Goal: Obtain resource: Download file/media

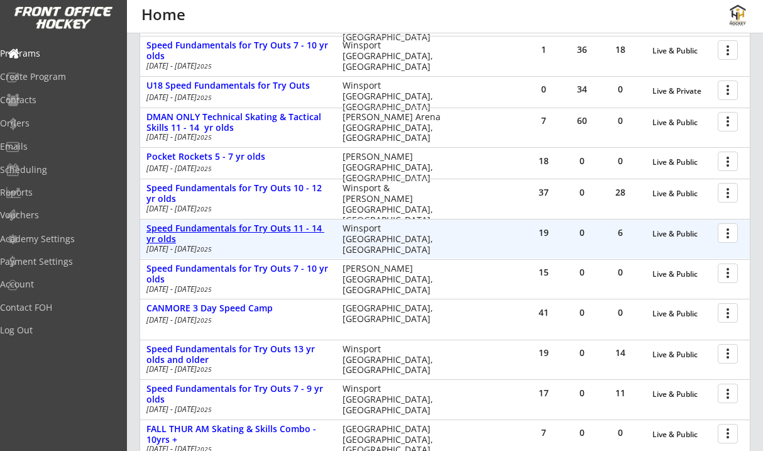
scroll to position [313, 0]
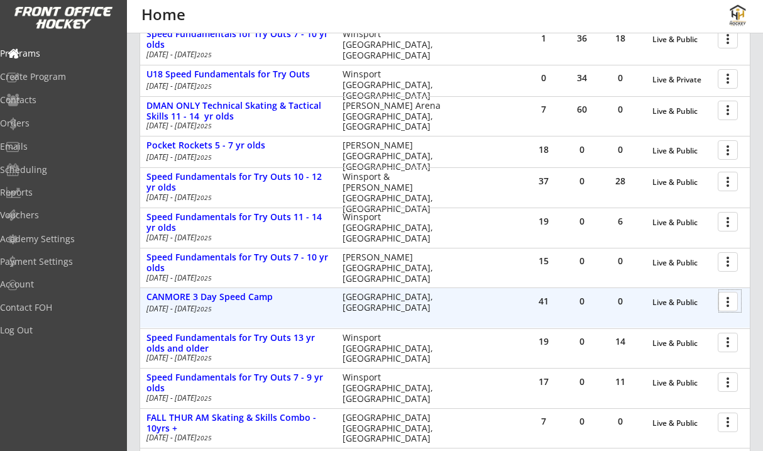
click at [731, 306] on div at bounding box center [730, 301] width 22 height 22
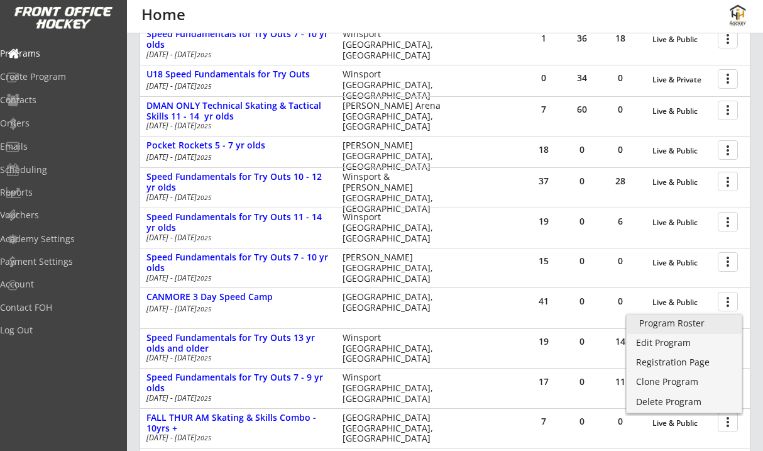
click at [697, 319] on div "Program Roster" at bounding box center [684, 323] width 90 height 9
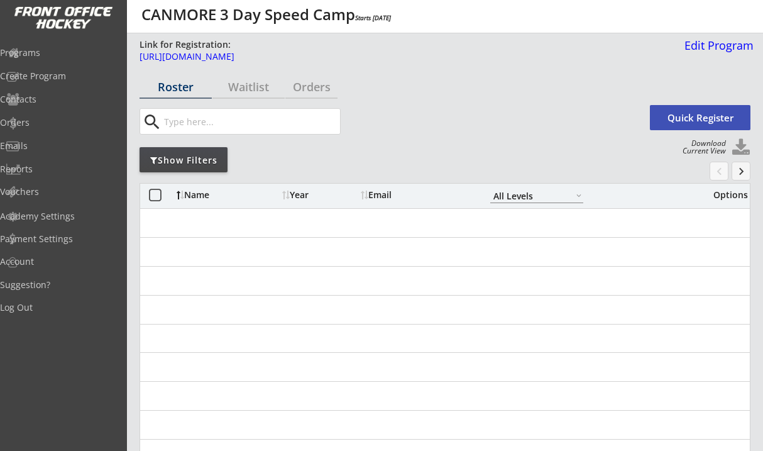
select select ""All Levels""
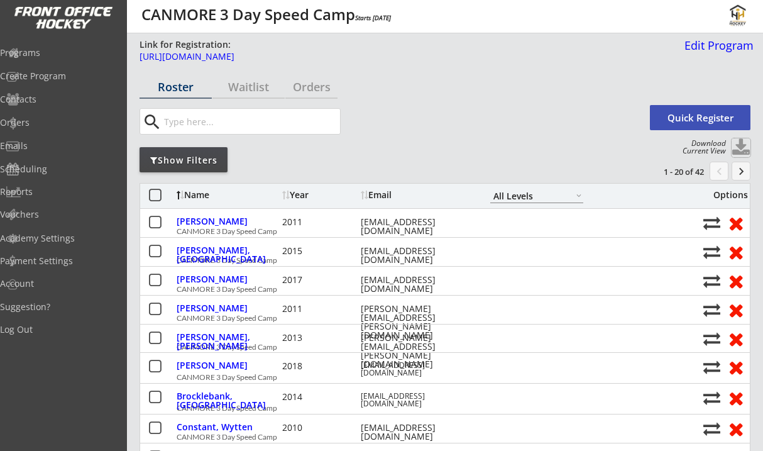
click at [735, 149] on button at bounding box center [741, 147] width 19 height 19
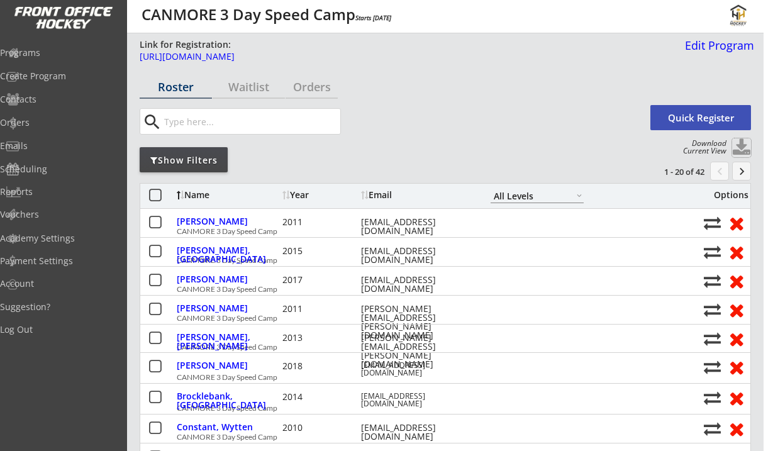
select select ""Player Info""
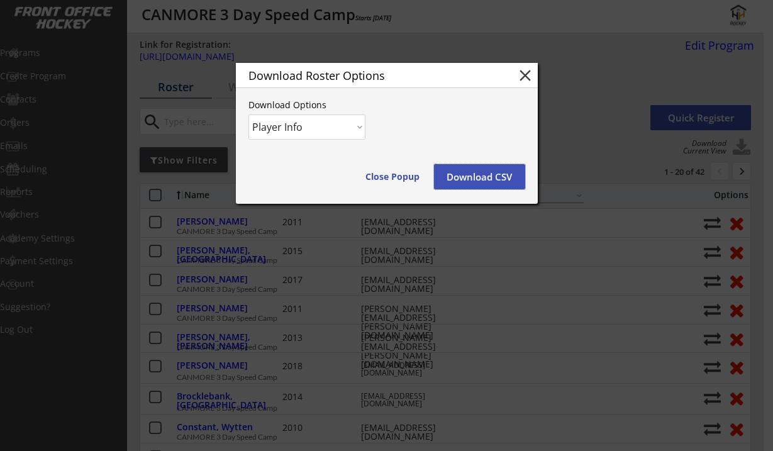
click at [489, 177] on button "Download CSV" at bounding box center [479, 176] width 91 height 25
